Goal: Transaction & Acquisition: Purchase product/service

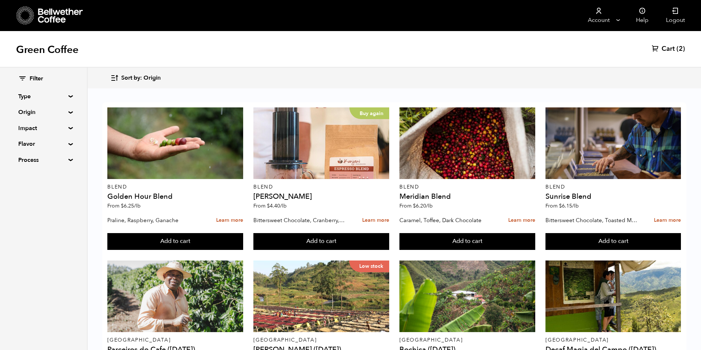
click at [143, 77] on span "Sort by: Origin" at bounding box center [140, 78] width 39 height 8
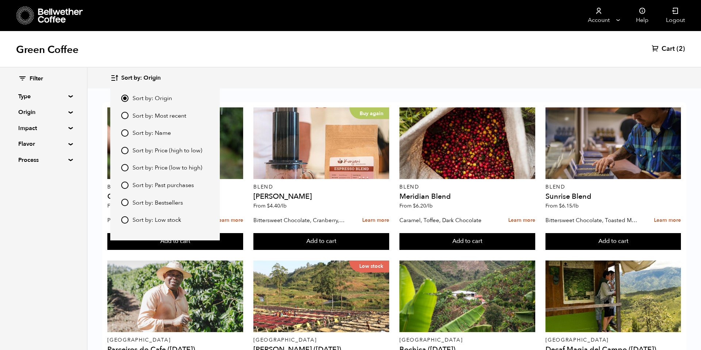
click at [146, 116] on span "Sort by: Most recent" at bounding box center [160, 116] width 54 height 8
click at [129, 116] on input "Sort by: Most recent" at bounding box center [124, 115] width 7 height 7
radio input "true"
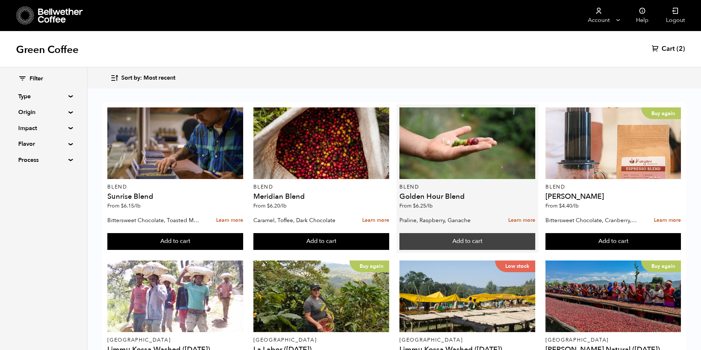
scroll to position [152, 0]
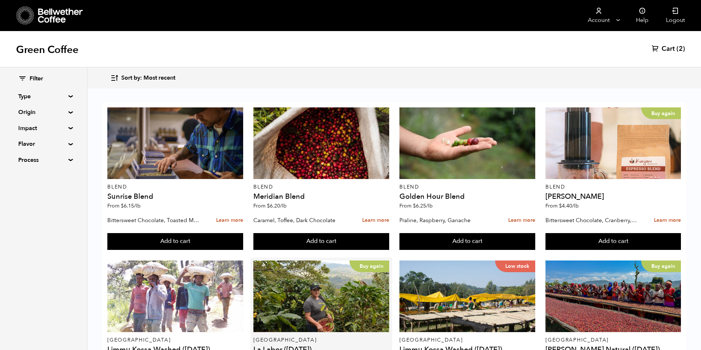
click at [243, 243] on button "Add to cart" at bounding box center [175, 241] width 136 height 17
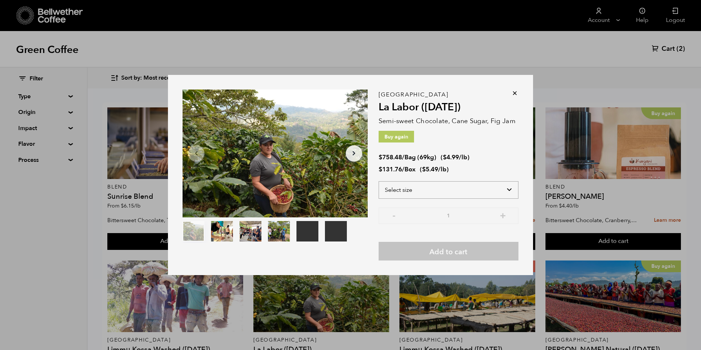
click at [438, 187] on select "Select size Bag (69kg) (152 lbs) Box (24 lbs)" at bounding box center [449, 190] width 140 height 18
select select "bag-2"
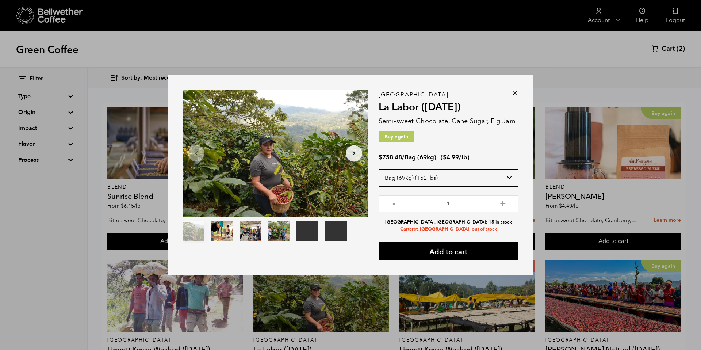
scroll to position [0, 0]
click at [515, 92] on icon at bounding box center [514, 93] width 7 height 7
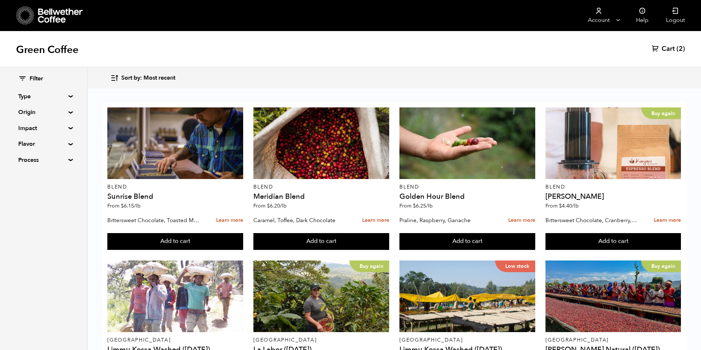
scroll to position [146, 0]
click at [659, 45] on icon at bounding box center [655, 48] width 7 height 7
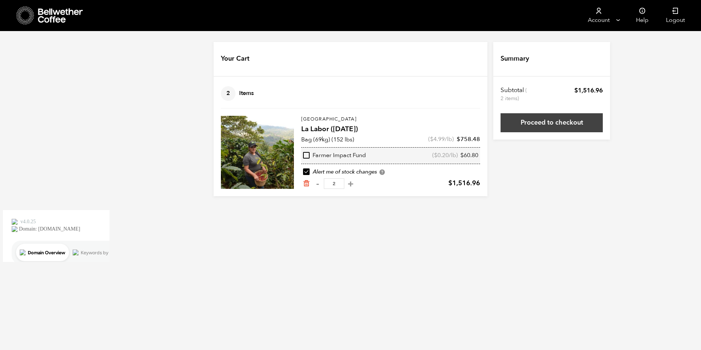
click at [522, 126] on link "Proceed to checkout" at bounding box center [552, 122] width 102 height 19
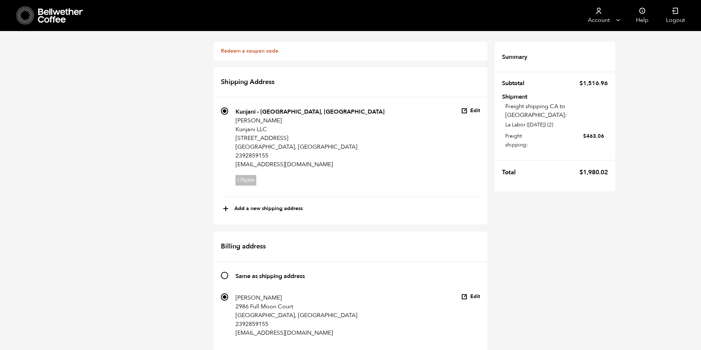
click at [52, 18] on icon at bounding box center [61, 15] width 46 height 15
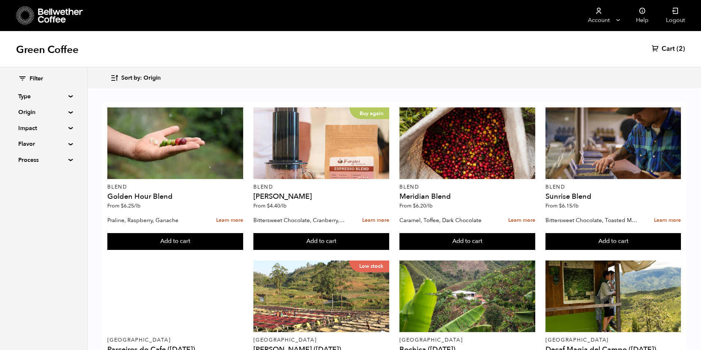
click at [158, 77] on span "Sort by: Origin" at bounding box center [140, 78] width 39 height 8
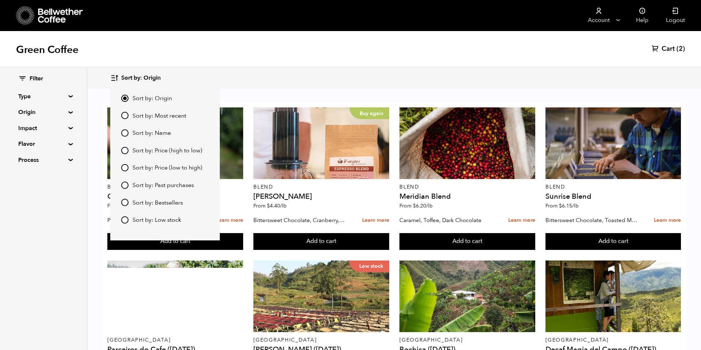
click at [155, 113] on span "Sort by: Most recent" at bounding box center [160, 116] width 54 height 8
click at [129, 113] on input "Sort by: Most recent" at bounding box center [124, 115] width 7 height 7
radio input "true"
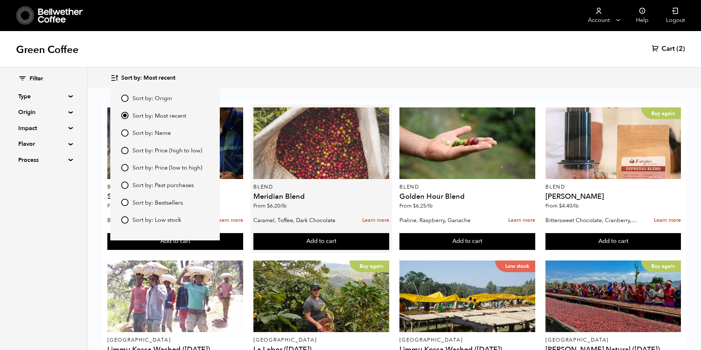
scroll to position [72, 0]
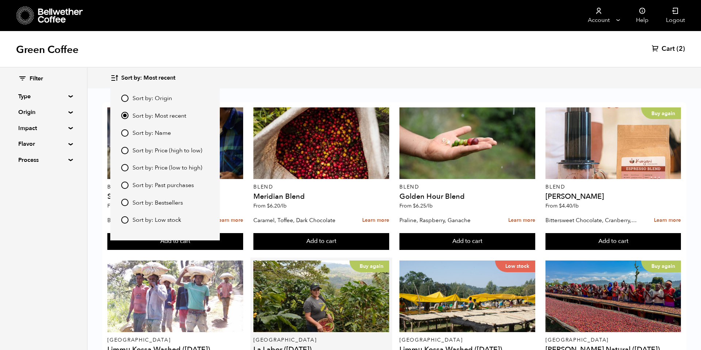
click at [243, 250] on button "Add to cart" at bounding box center [175, 241] width 136 height 17
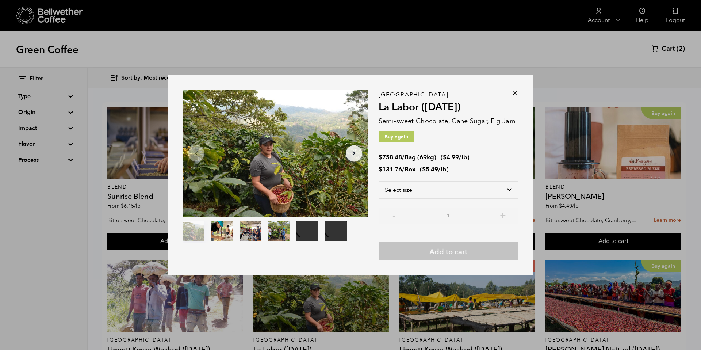
click at [423, 180] on div "Honduras La Labor (JUL 24) Semi-sweet Chocolate, Cane Sugar, Fig Jam Buy again …" at bounding box center [449, 178] width 140 height 166
click at [423, 188] on select "Select size Bag (69kg) (152 lbs) Box (24 lbs)" at bounding box center [449, 190] width 140 height 18
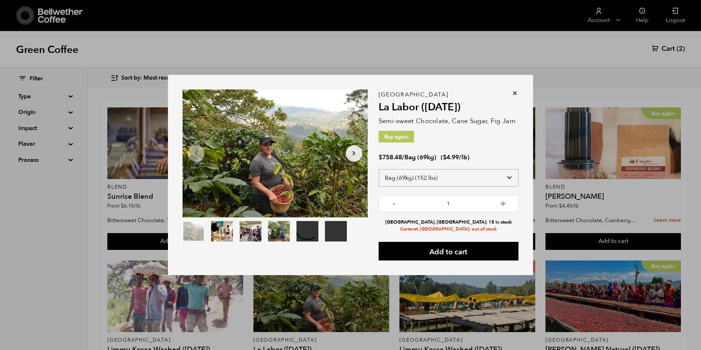
click at [440, 176] on select "Select size Bag (69kg) (152 lbs) Box (24 lbs)" at bounding box center [449, 178] width 140 height 18
select select "box"
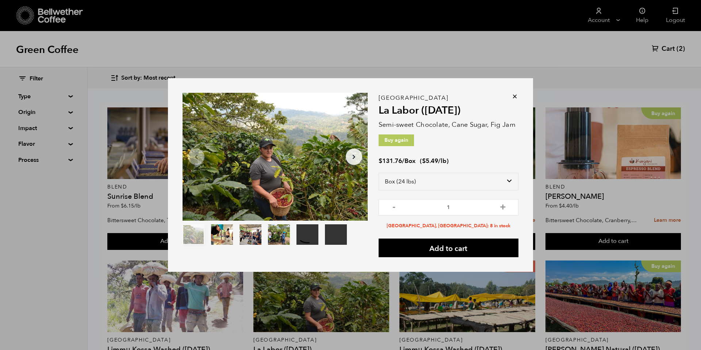
click at [518, 96] on icon at bounding box center [514, 96] width 7 height 7
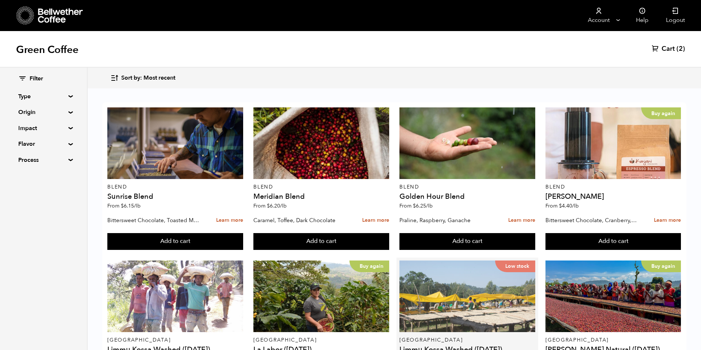
scroll to position [109, 0]
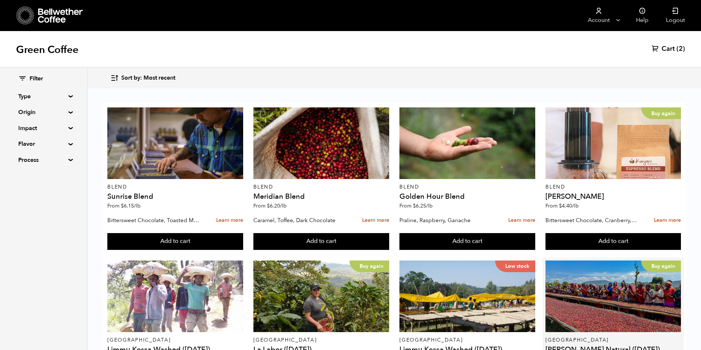
click at [243, 250] on button "Add to cart" at bounding box center [175, 241] width 136 height 17
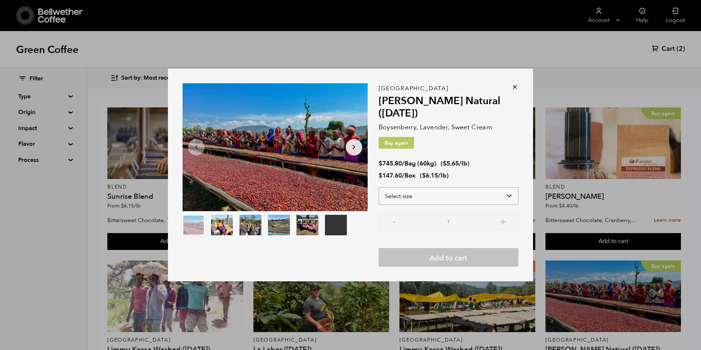
click at [498, 193] on select "Select size Bag (60kg) (132 lbs) Box (24 lbs)" at bounding box center [449, 196] width 140 height 18
select select "bag-3"
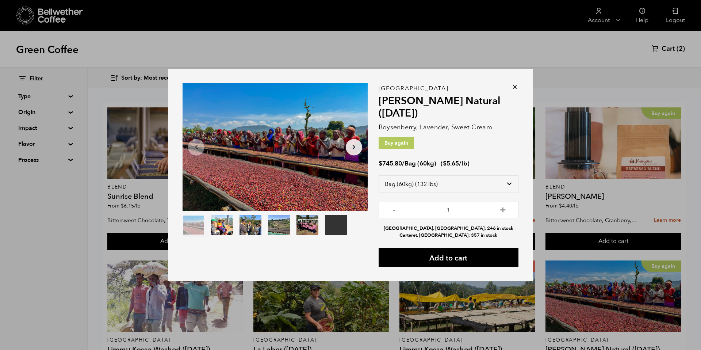
click at [516, 85] on icon at bounding box center [514, 86] width 7 height 7
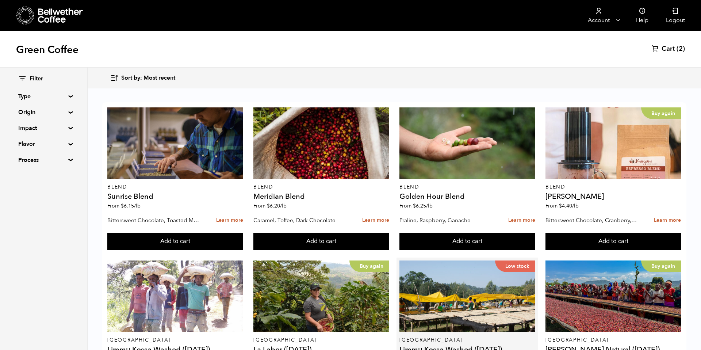
scroll to position [342, 0]
click at [243, 233] on button "Add to cart" at bounding box center [175, 241] width 136 height 17
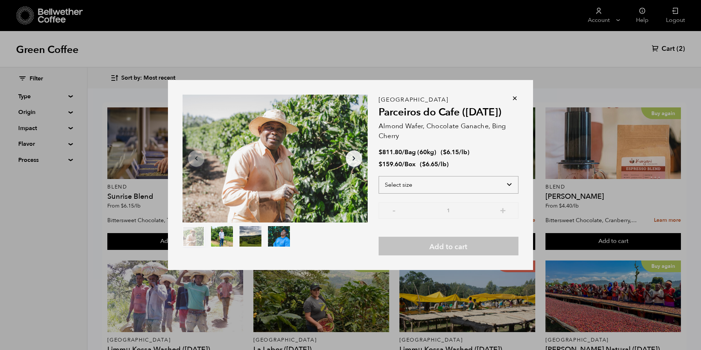
click at [503, 183] on select "Select size Bag (60kg) (132 lbs) Box (24 lbs)" at bounding box center [449, 185] width 140 height 18
select select "bag-3"
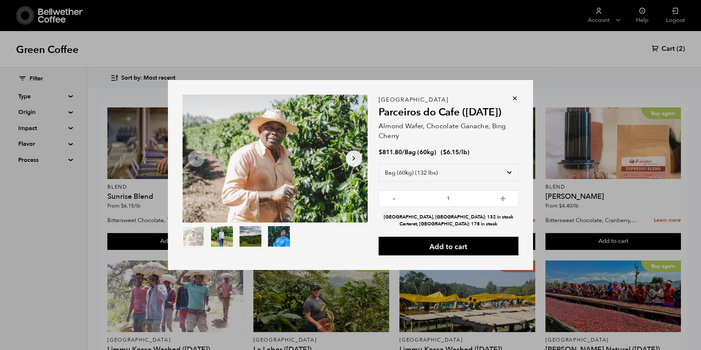
click at [517, 99] on icon at bounding box center [514, 98] width 7 height 7
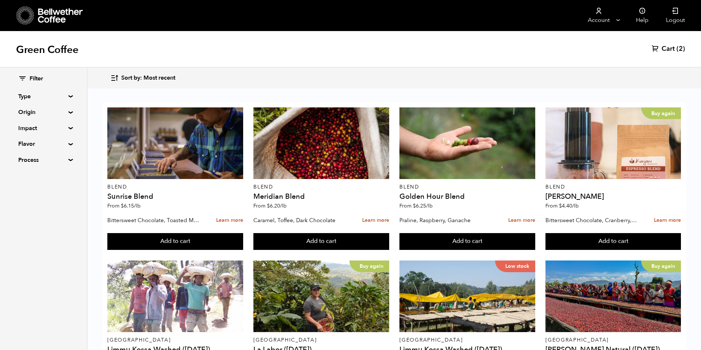
scroll to position [480, 0]
click at [169, 233] on button "Add to cart" at bounding box center [175, 241] width 136 height 17
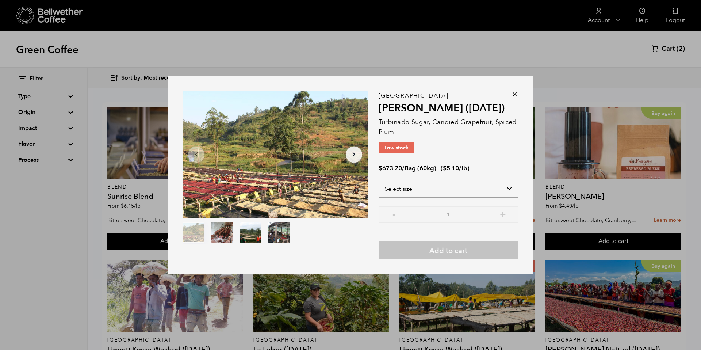
click at [407, 193] on select "Select size Bag (60kg) (132 lbs)" at bounding box center [449, 189] width 140 height 18
select select "bag-3"
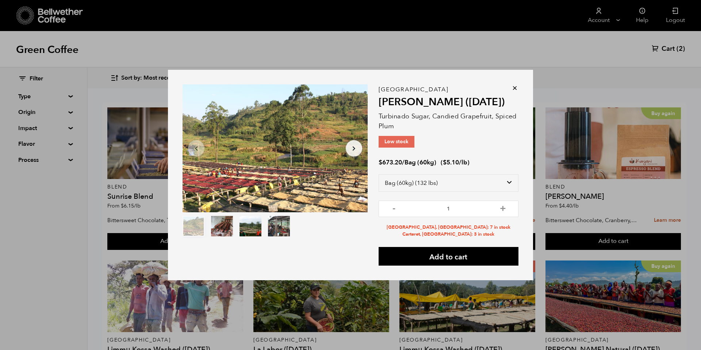
click at [516, 90] on icon at bounding box center [514, 87] width 7 height 7
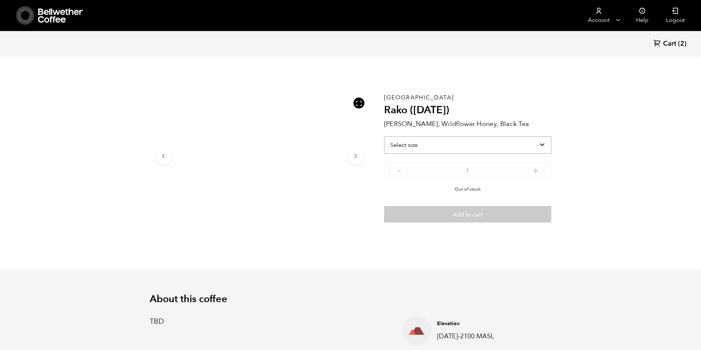
click at [475, 145] on select "Select size" at bounding box center [467, 145] width 167 height 18
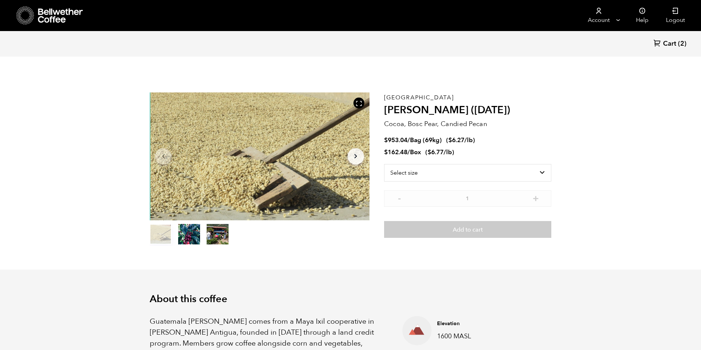
scroll to position [318, 389]
click at [511, 176] on select "Select size Bag (69kg) (152 lbs) Box (24 lbs)" at bounding box center [467, 173] width 167 height 18
select select "bag-2"
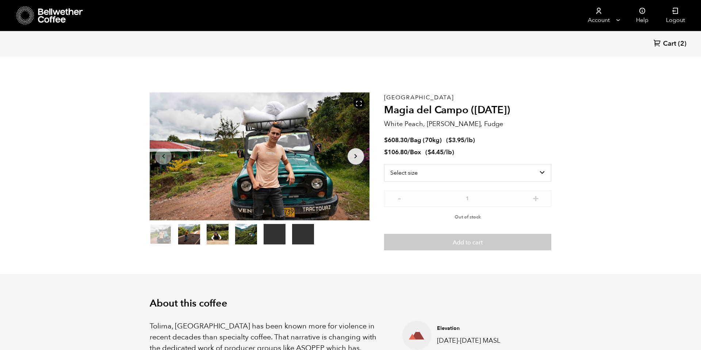
scroll to position [318, 389]
click at [492, 170] on select "Select size Bag (70kg) (154 lbs) Box (24 lbs)" at bounding box center [467, 173] width 167 height 18
select select "bag"
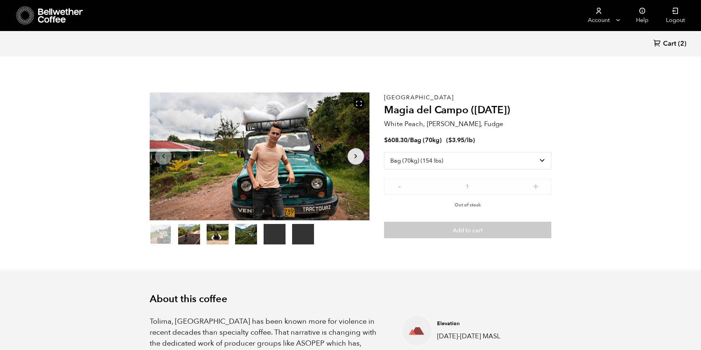
click at [498, 202] on p "Out of stock" at bounding box center [467, 203] width 167 height 11
